Goal: Information Seeking & Learning: Learn about a topic

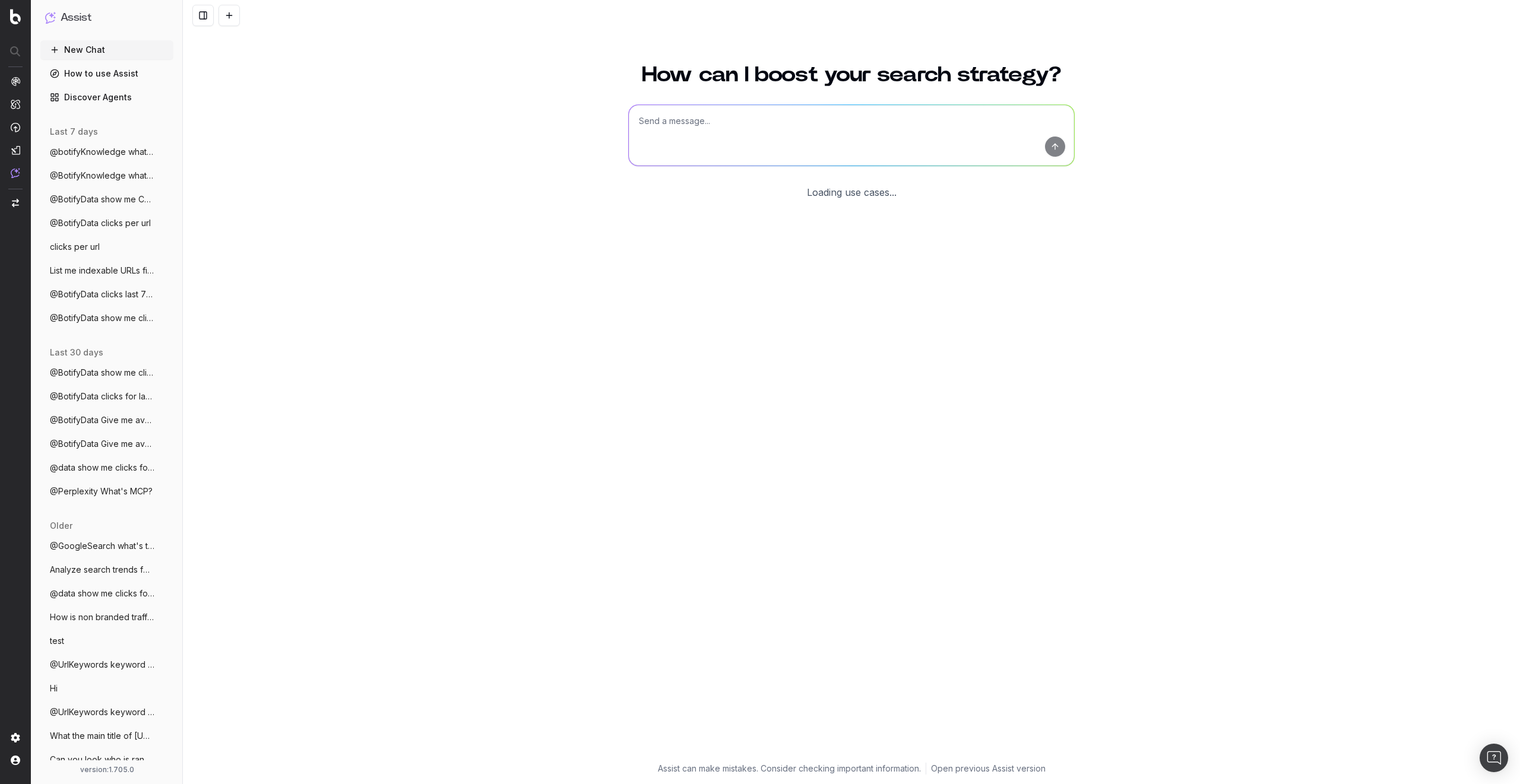
click at [80, 97] on link "Discover Agents" at bounding box center [107, 97] width 133 height 19
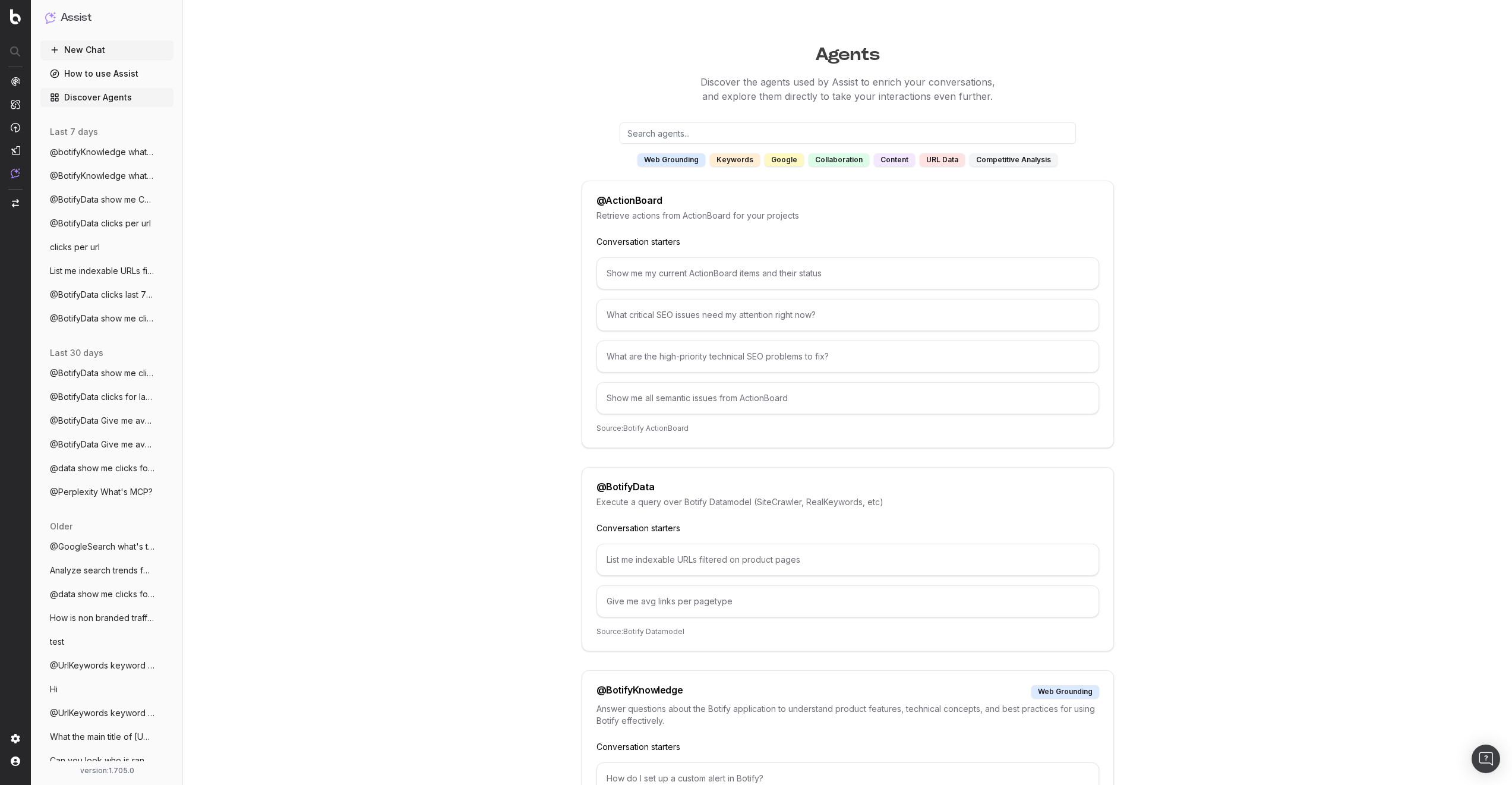
click at [760, 128] on input "text" at bounding box center [847, 133] width 456 height 21
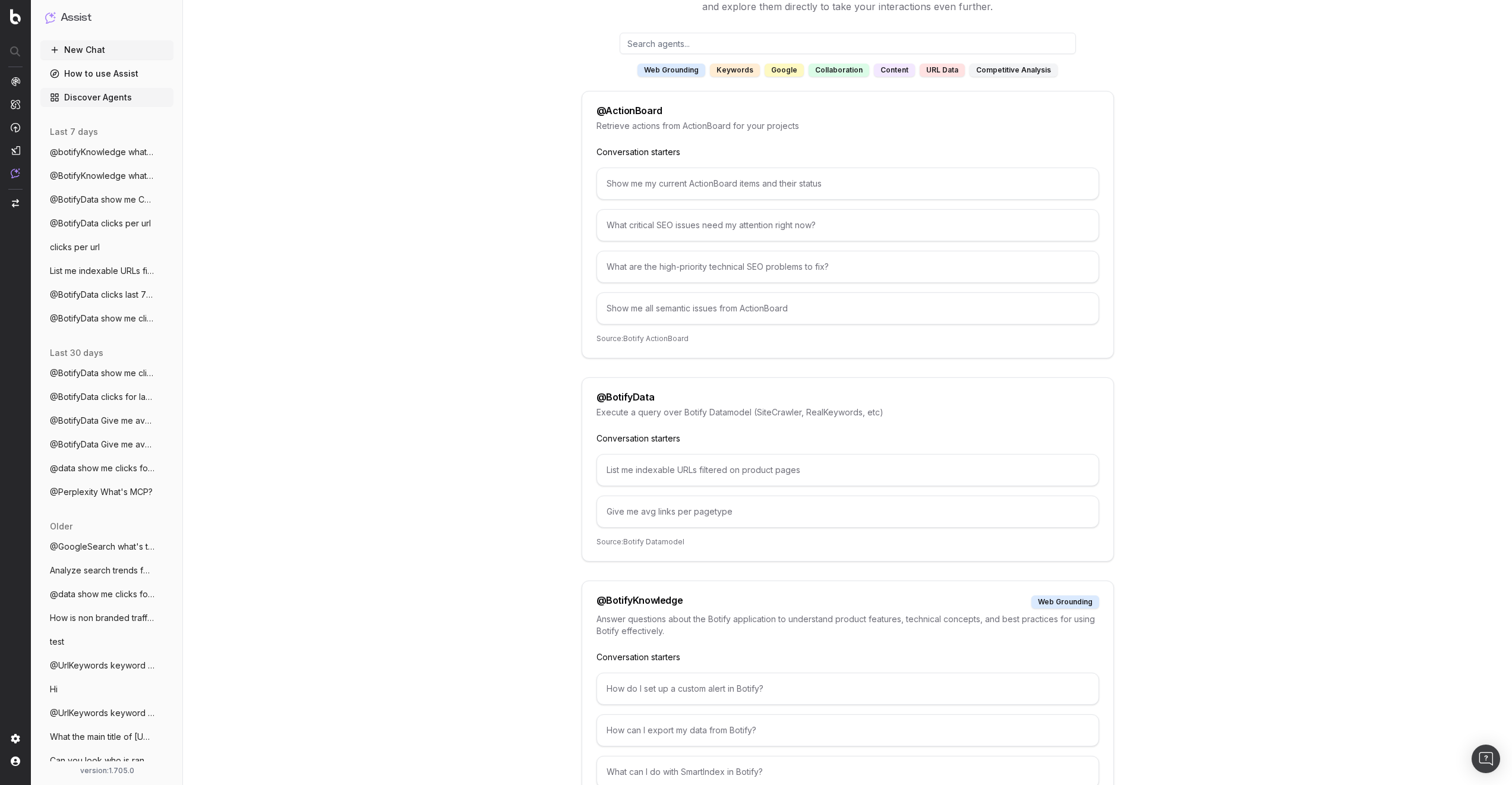
scroll to position [214, 0]
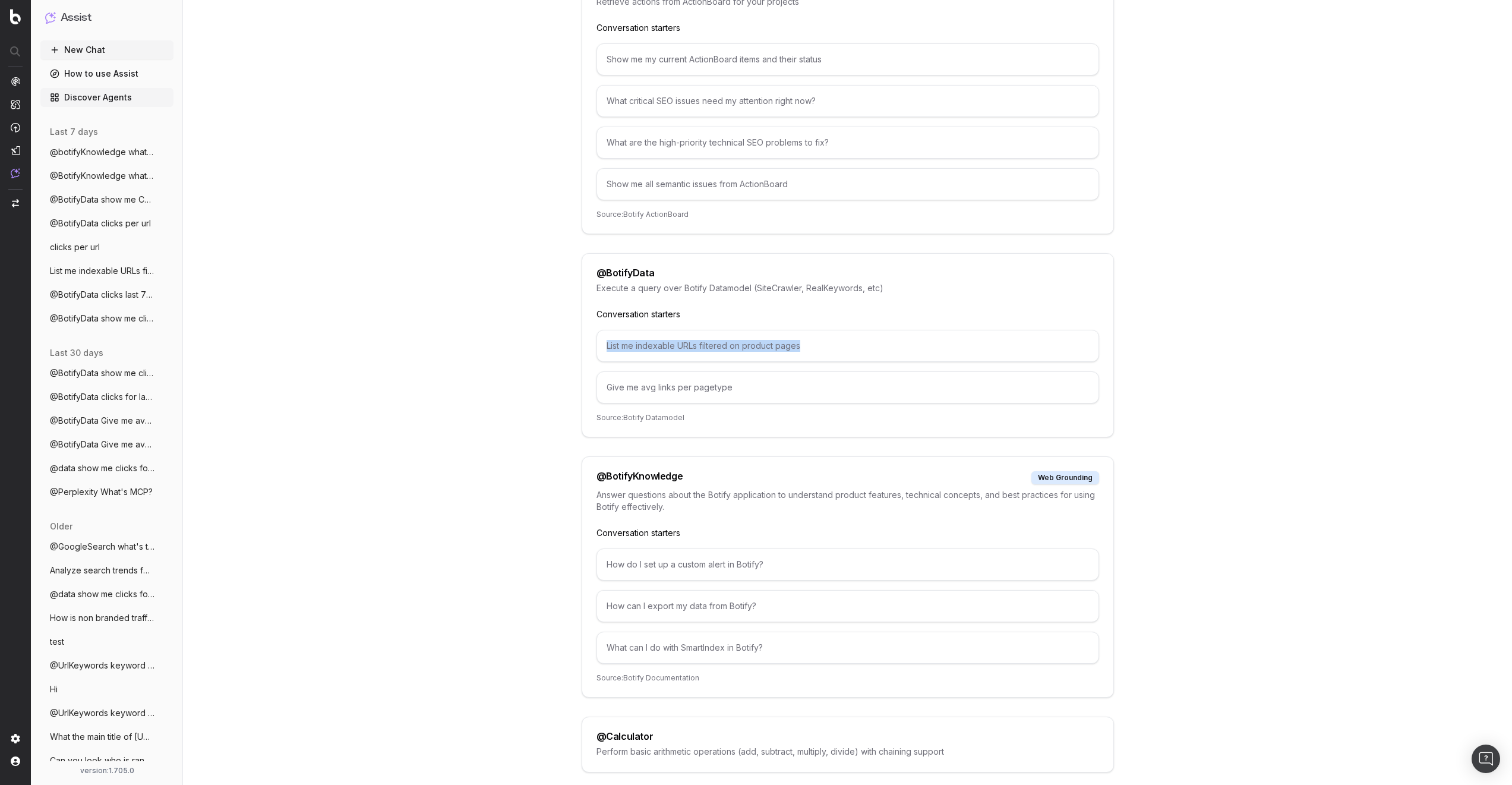
drag, startPoint x: 802, startPoint y: 345, endPoint x: 593, endPoint y: 343, distance: 209.0
click at [593, 344] on div "@ BotifyData Execute a query over Botify Datamodel (SiteCrawler, RealKeywords, …" at bounding box center [847, 345] width 532 height 184
drag, startPoint x: 755, startPoint y: 389, endPoint x: 615, endPoint y: 387, distance: 140.0
click at [612, 389] on div "Give me avg links per pagetype" at bounding box center [847, 388] width 503 height 32
drag, startPoint x: 813, startPoint y: 339, endPoint x: 630, endPoint y: 346, distance: 183.1
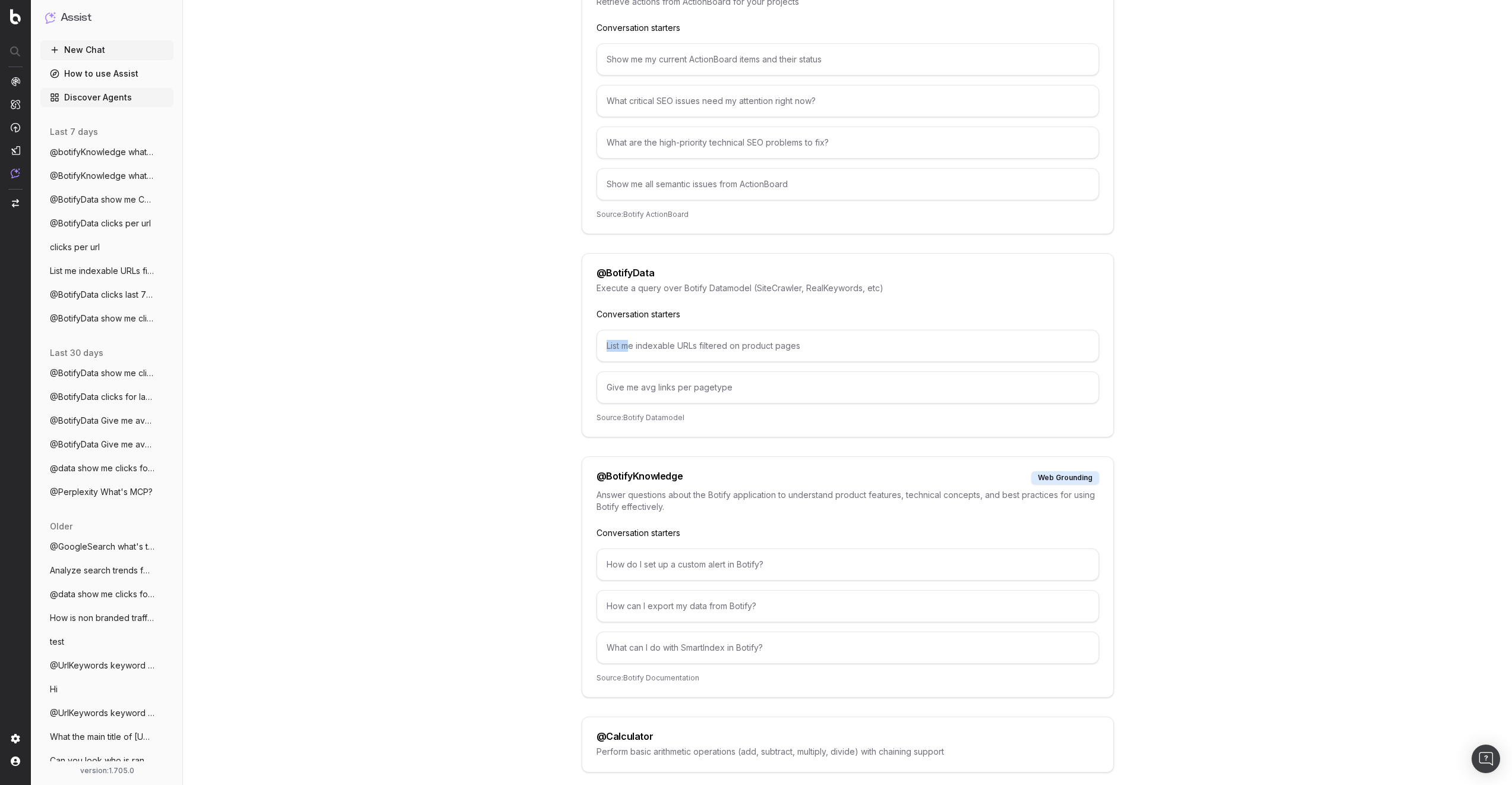
click at [630, 346] on div "List me indexable URLs filtered on product pages" at bounding box center [847, 346] width 503 height 32
click at [708, 346] on div "List me indexable URLs filtered on product pages" at bounding box center [847, 346] width 503 height 32
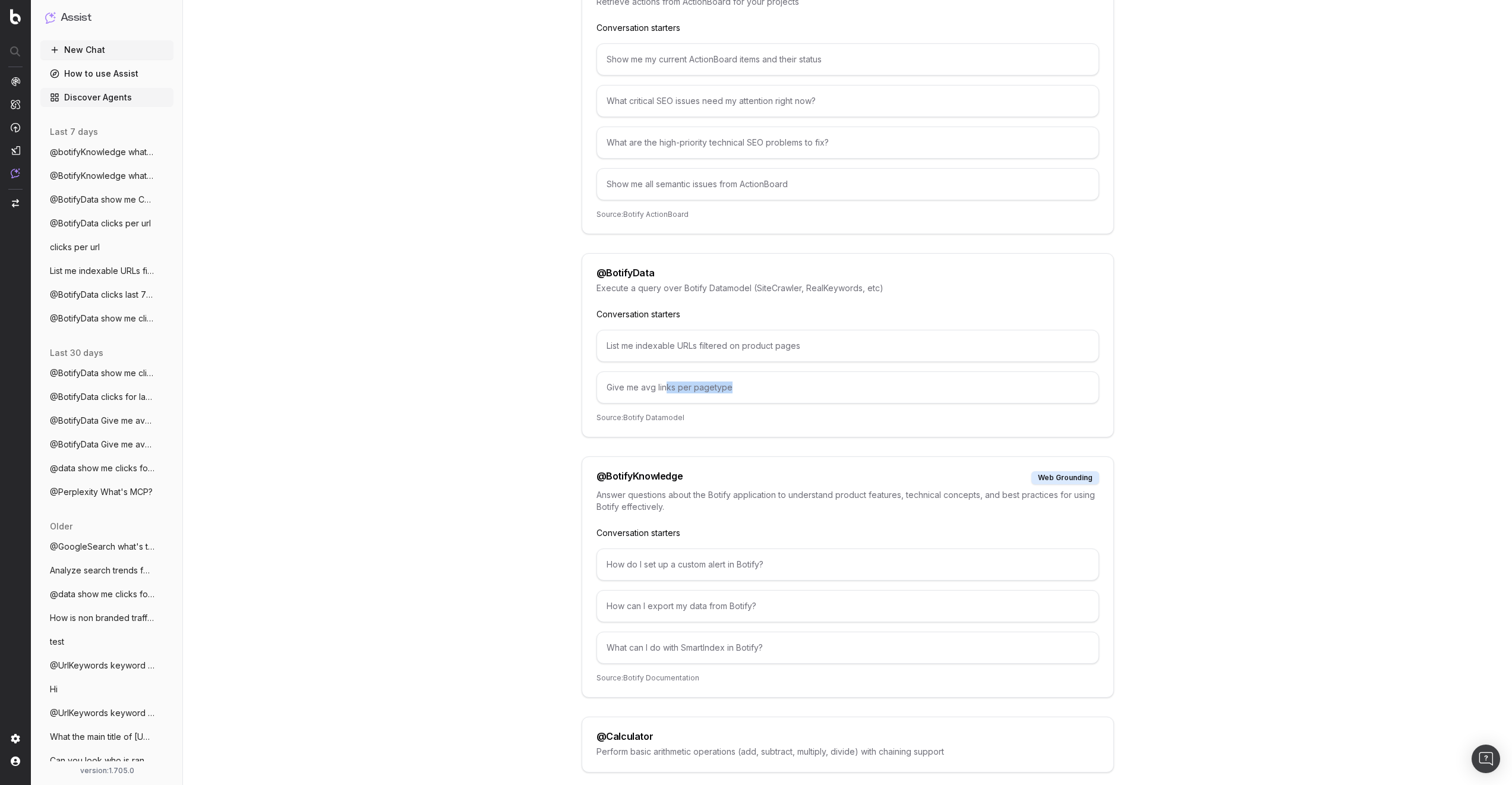
drag, startPoint x: 753, startPoint y: 390, endPoint x: 611, endPoint y: 391, distance: 142.0
click at [639, 390] on div "Give me avg links per pagetype" at bounding box center [847, 388] width 503 height 32
drag, startPoint x: 611, startPoint y: 391, endPoint x: 581, endPoint y: 391, distance: 30.0
click at [581, 391] on div "@ BotifyData Execute a query over Botify Datamodel (SiteCrawler, RealKeywords, …" at bounding box center [847, 345] width 532 height 184
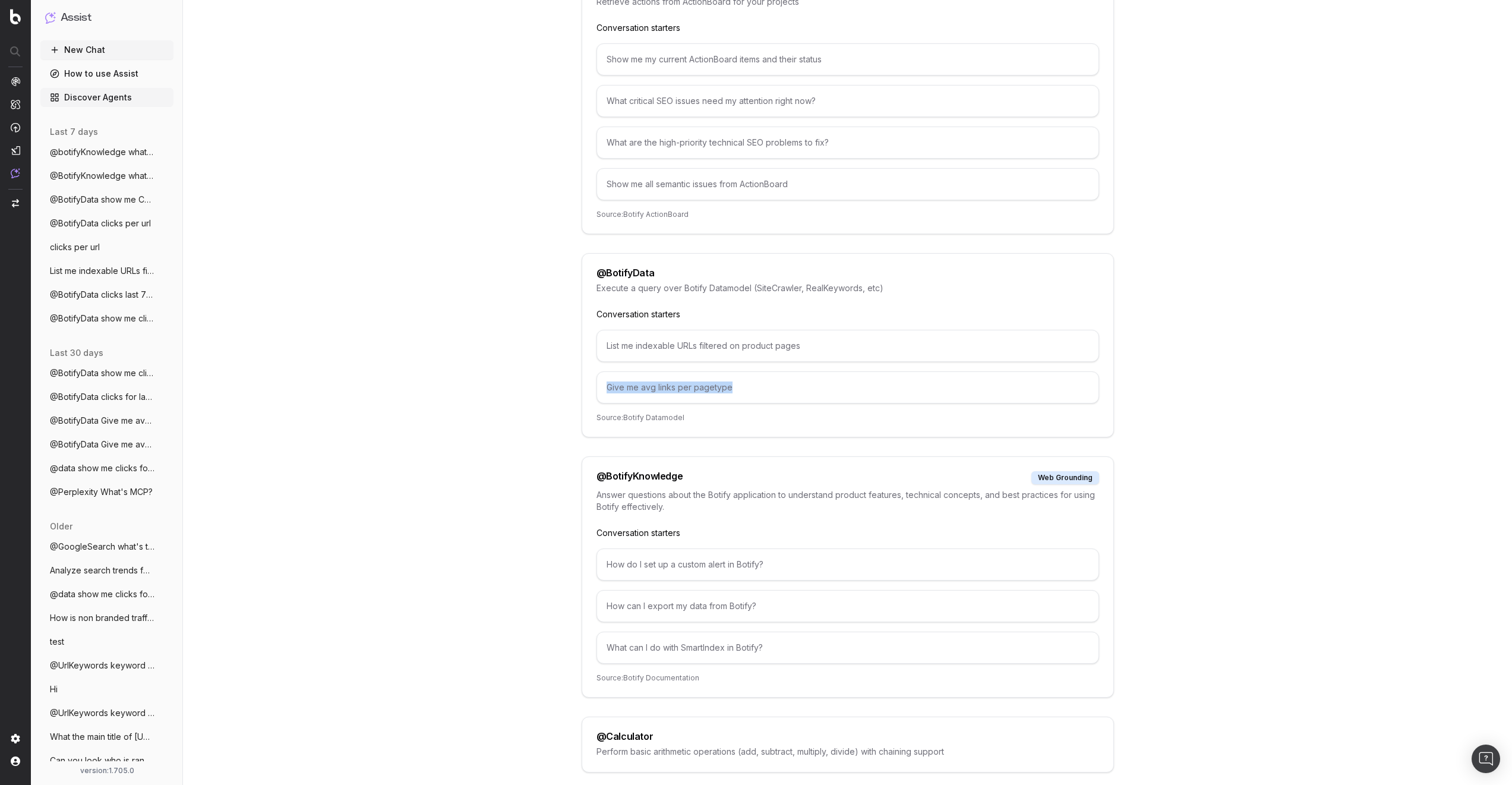
drag, startPoint x: 743, startPoint y: 388, endPoint x: 602, endPoint y: 389, distance: 141.0
click at [602, 389] on div "Give me avg links per pagetype" at bounding box center [847, 388] width 503 height 32
copy div "Give me avg links per pagetype"
drag, startPoint x: 603, startPoint y: 348, endPoint x: 808, endPoint y: 346, distance: 205.0
click at [808, 346] on div "List me indexable URLs filtered on product pages" at bounding box center [847, 346] width 503 height 32
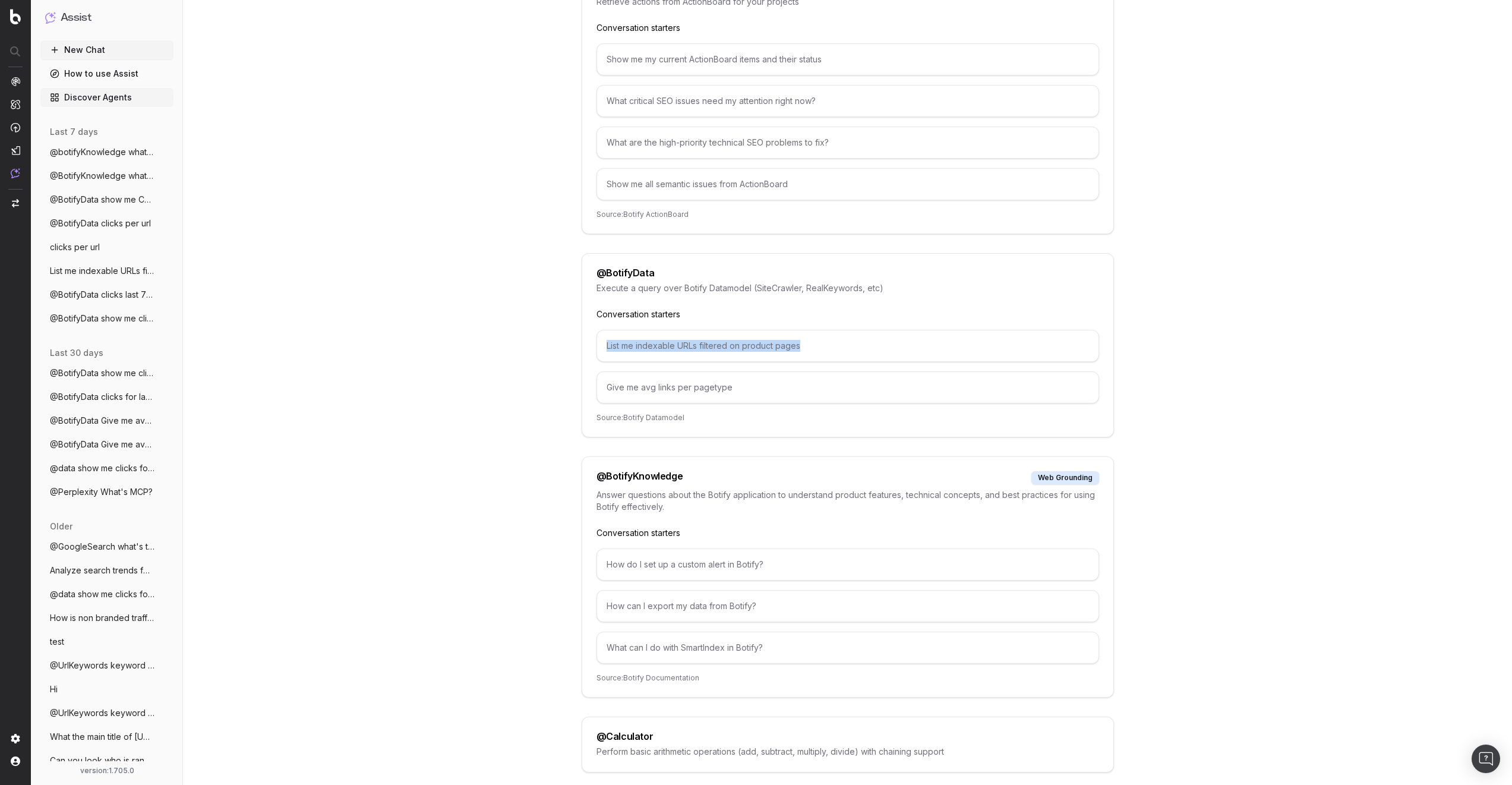
copy div "List me indexable URLs filtered on product pages"
click at [827, 347] on div "List me indexable URLs filtered on product pages" at bounding box center [847, 346] width 503 height 32
drag, startPoint x: 812, startPoint y: 356, endPoint x: 603, endPoint y: 351, distance: 209.1
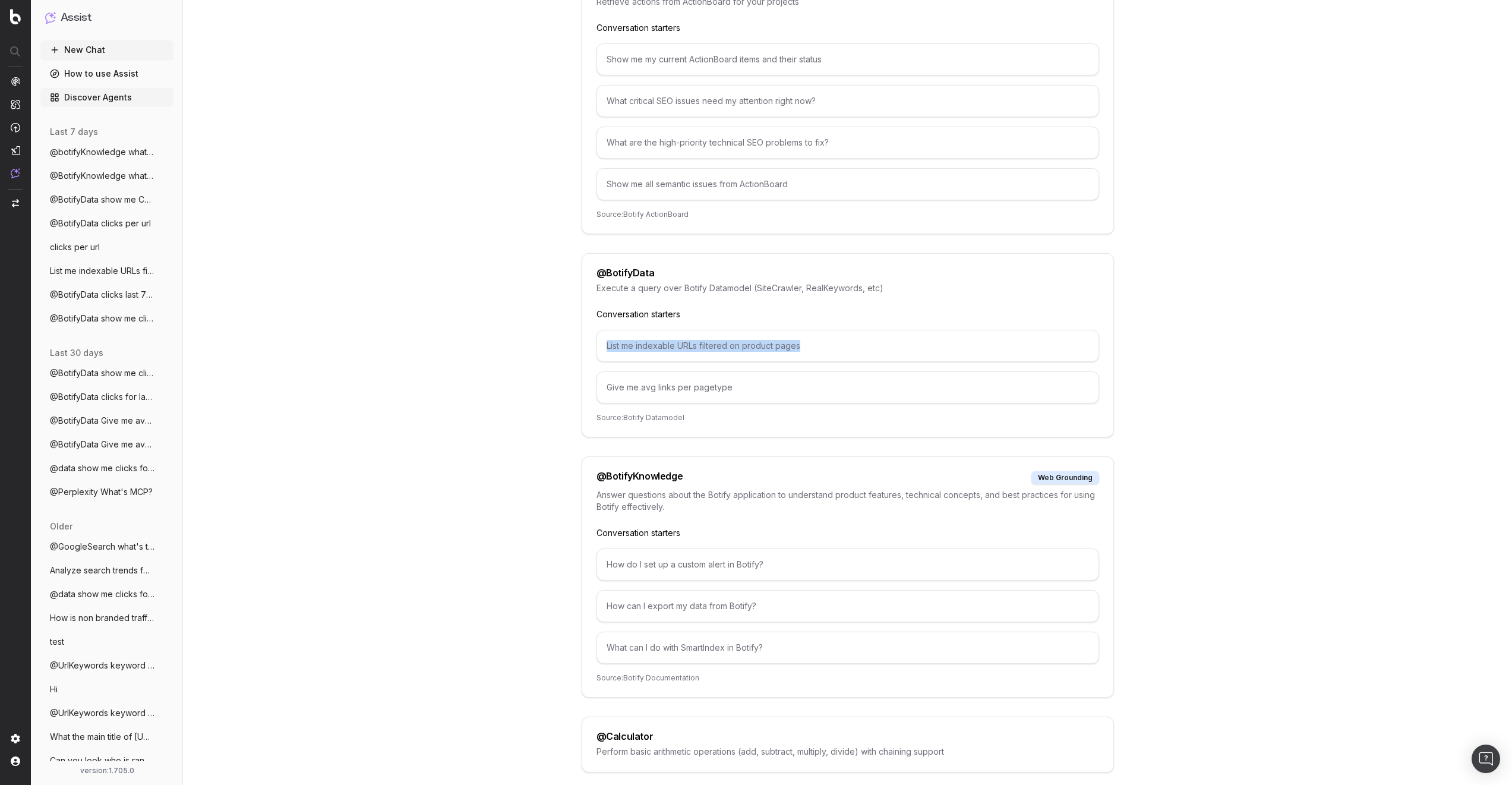
click at [603, 351] on div "List me indexable URLs filtered on product pages" at bounding box center [847, 346] width 503 height 32
drag, startPoint x: 811, startPoint y: 342, endPoint x: 574, endPoint y: 350, distance: 237.1
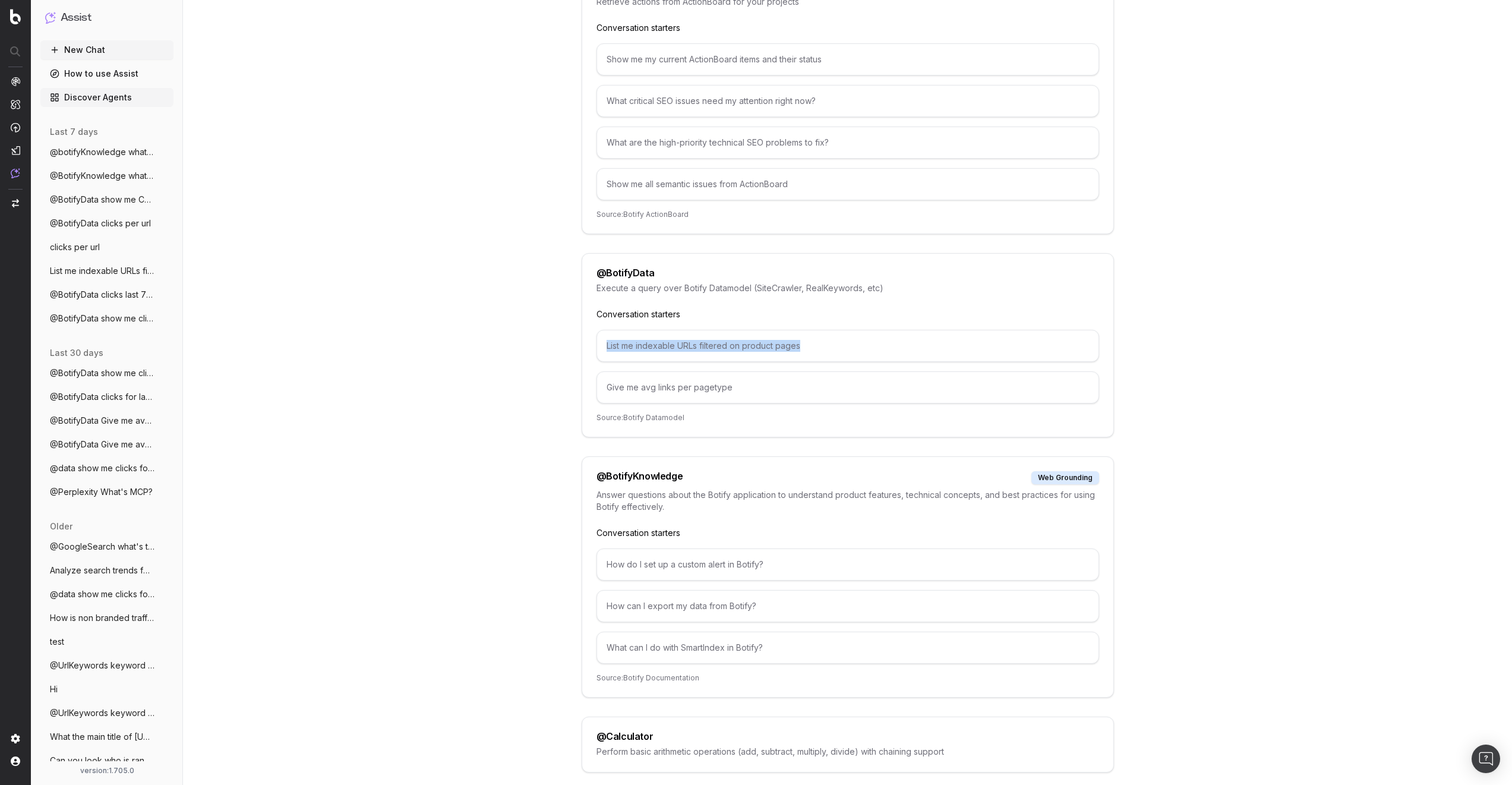
drag, startPoint x: 817, startPoint y: 335, endPoint x: 816, endPoint y: 352, distance: 17.0
click at [801, 352] on div "List me indexable URLs filtered on product pages" at bounding box center [847, 346] width 503 height 32
click at [836, 349] on div "List me indexable URLs filtered on product pages" at bounding box center [847, 346] width 503 height 32
drag, startPoint x: 409, startPoint y: 257, endPoint x: 291, endPoint y: 92, distance: 202.9
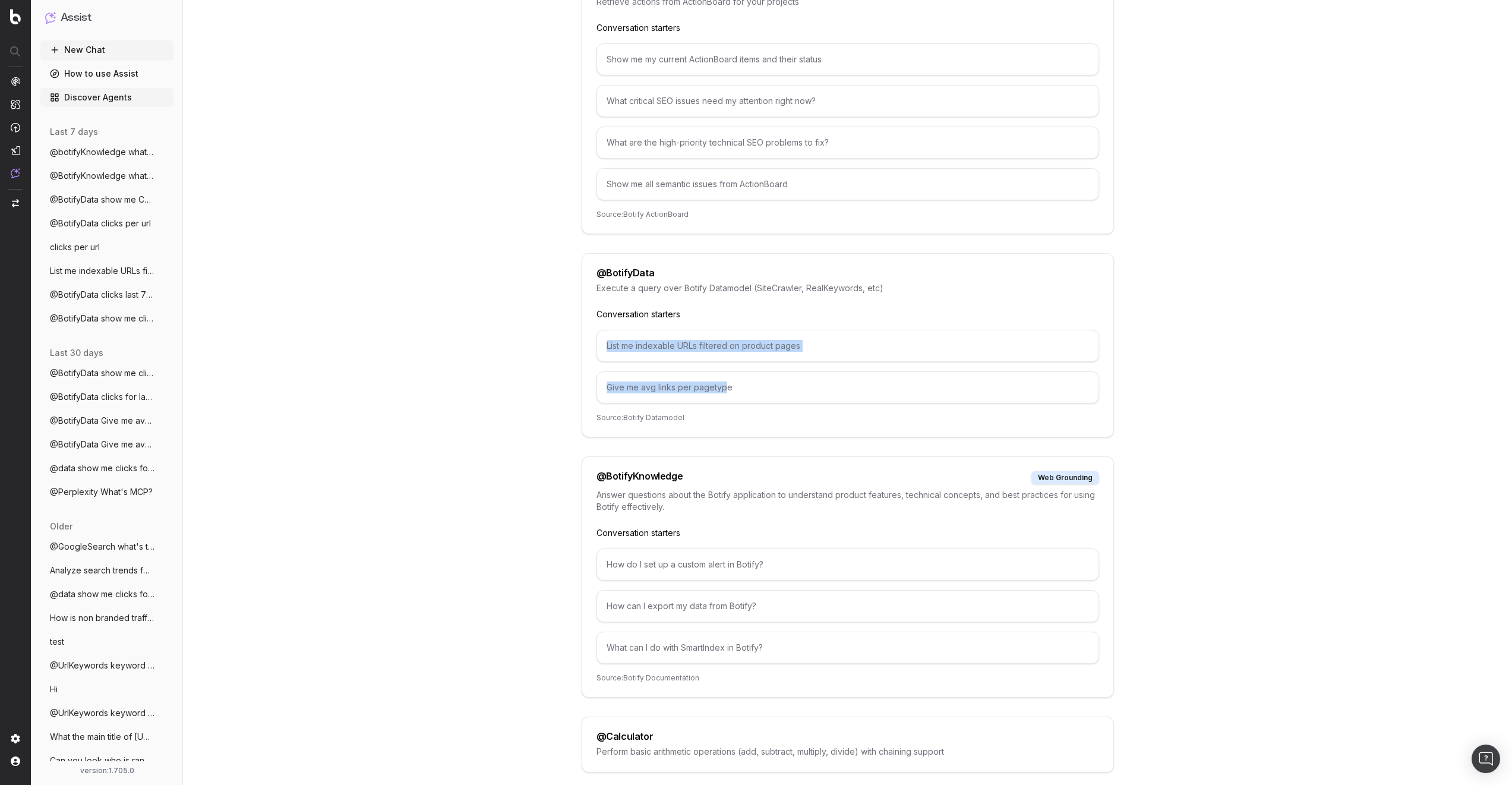
drag, startPoint x: 727, startPoint y: 391, endPoint x: 560, endPoint y: 327, distance: 178.8
drag, startPoint x: 425, startPoint y: 306, endPoint x: 416, endPoint y: 304, distance: 9.2
